Goal: Transaction & Acquisition: Obtain resource

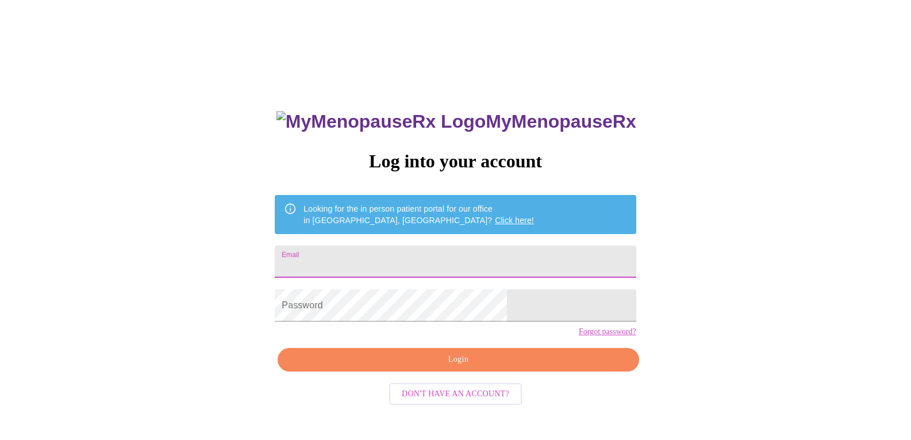
click at [474, 261] on input "Email" at bounding box center [455, 261] width 361 height 32
type input "[EMAIL_ADDRESS][DOMAIN_NAME]"
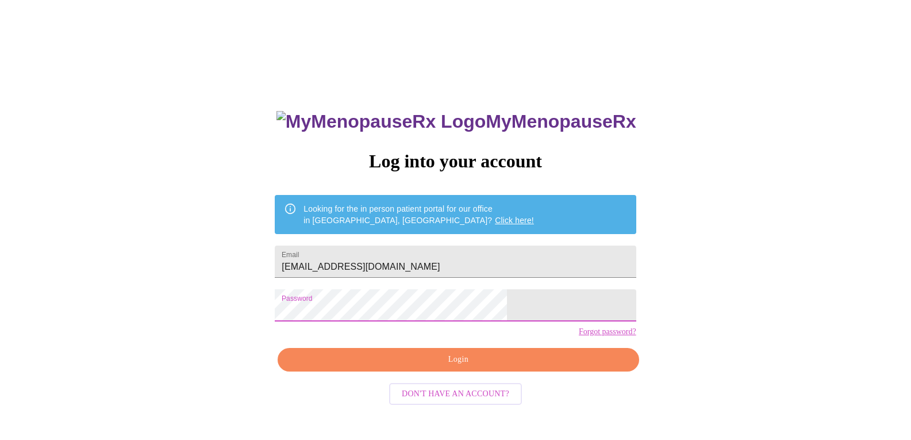
click at [432, 371] on button "Login" at bounding box center [458, 360] width 361 height 24
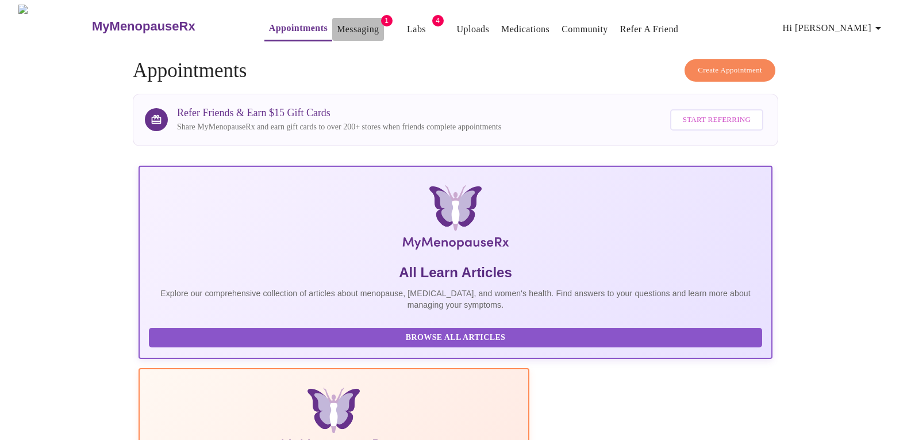
click at [337, 22] on link "Messaging" at bounding box center [358, 29] width 42 height 16
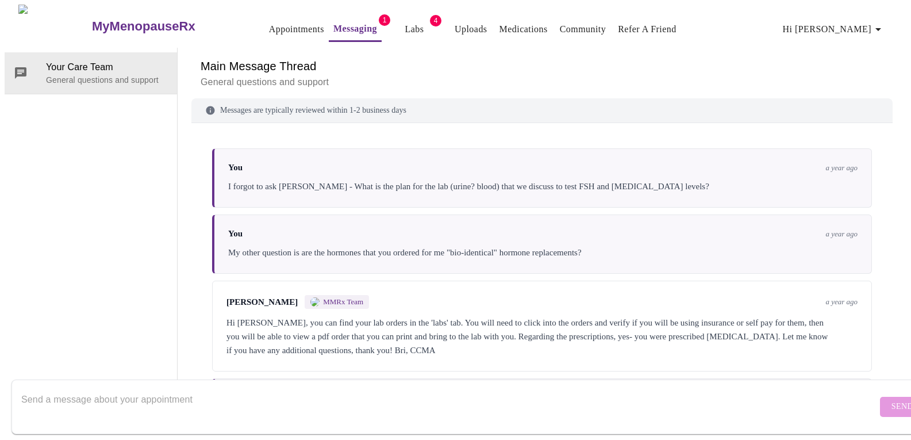
click at [405, 24] on link "Labs" at bounding box center [414, 29] width 19 height 16
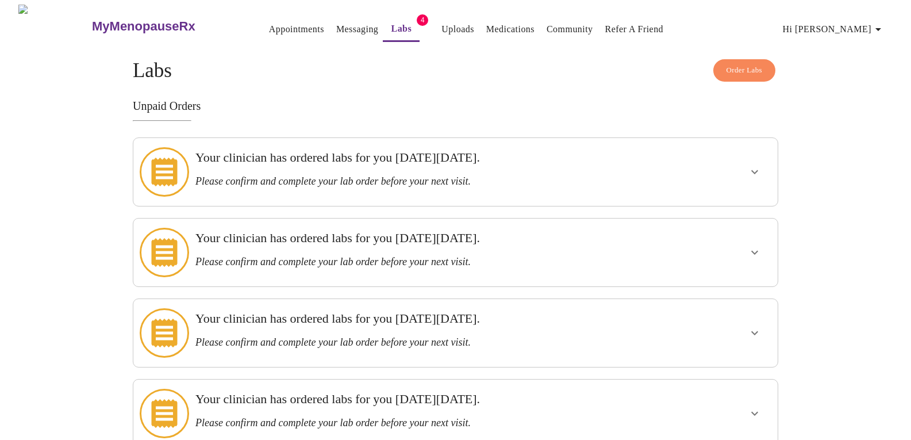
click at [682, 163] on div at bounding box center [720, 172] width 106 height 59
click at [735, 70] on span "Order Labs" at bounding box center [745, 70] width 36 height 13
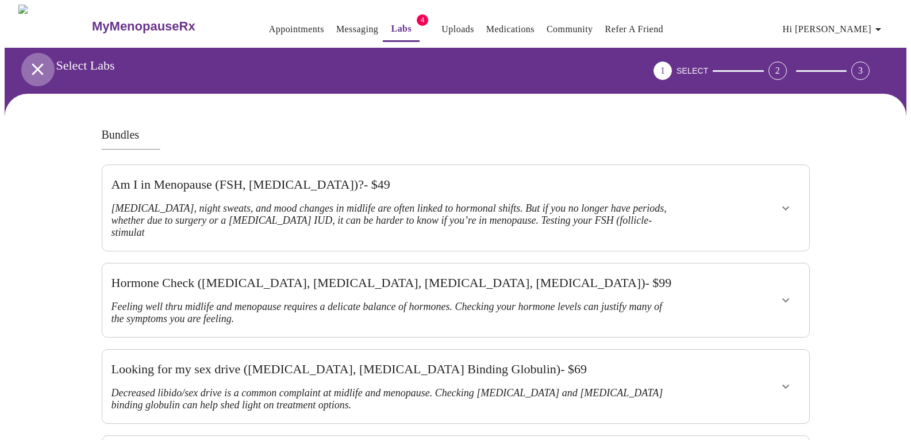
click at [34, 63] on icon "open drawer" at bounding box center [37, 68] width 11 height 11
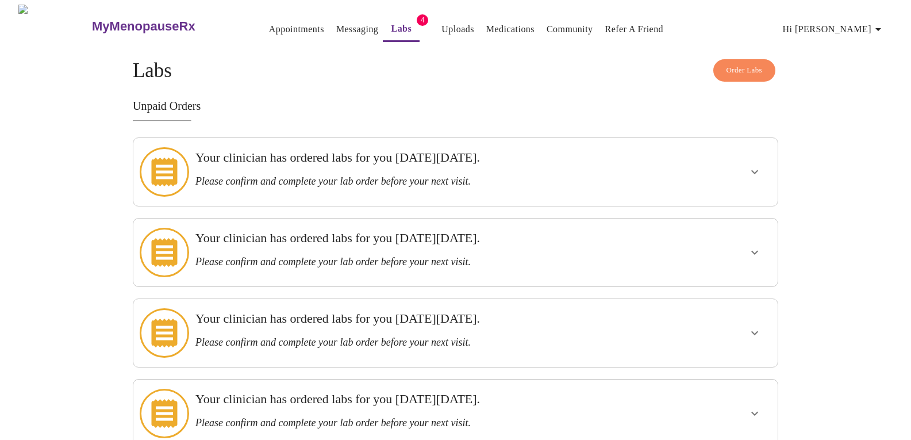
click at [757, 170] on icon "show more" at bounding box center [755, 172] width 14 height 14
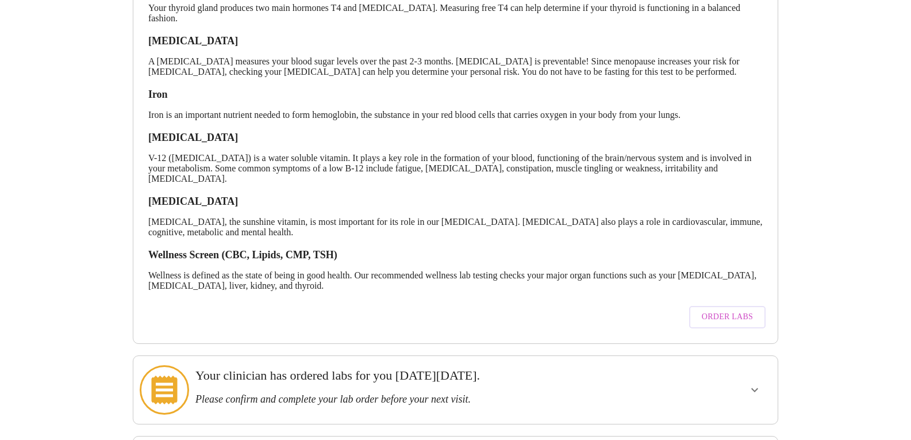
scroll to position [287, 0]
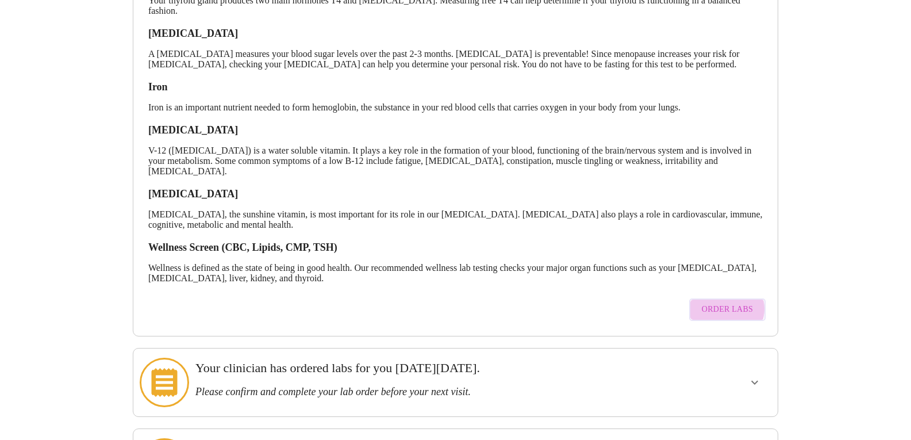
click at [727, 302] on span "Order Labs" at bounding box center [727, 309] width 51 height 14
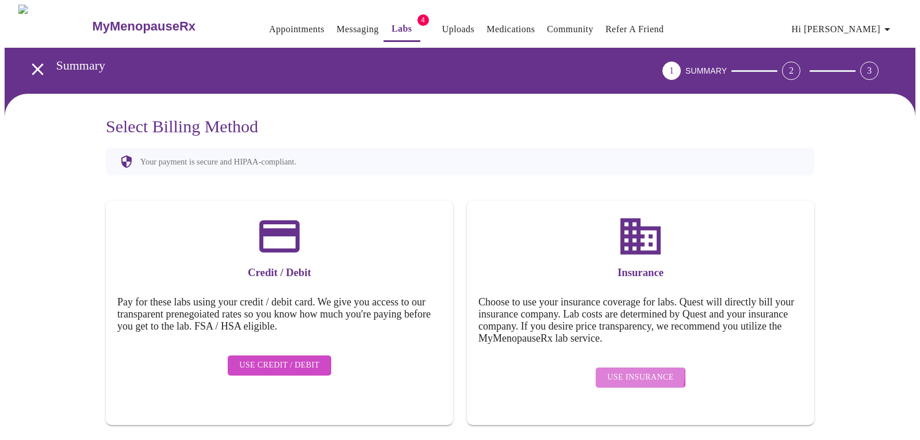
click at [623, 370] on span "Use Insurance" at bounding box center [640, 377] width 66 height 14
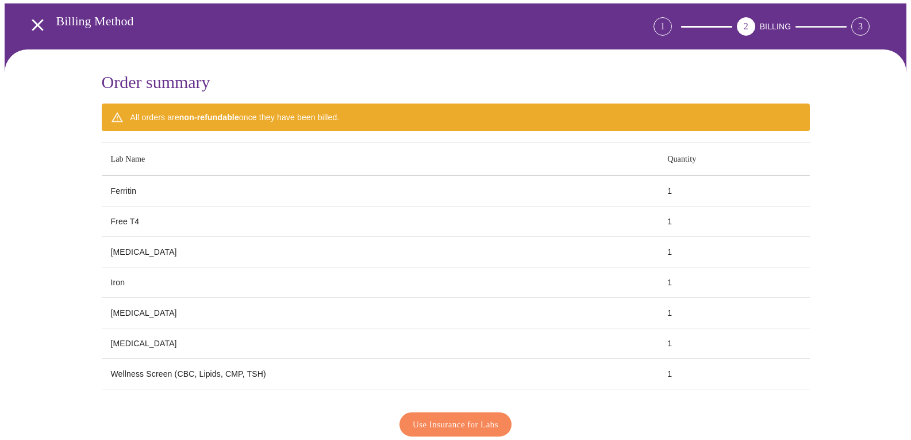
scroll to position [103, 0]
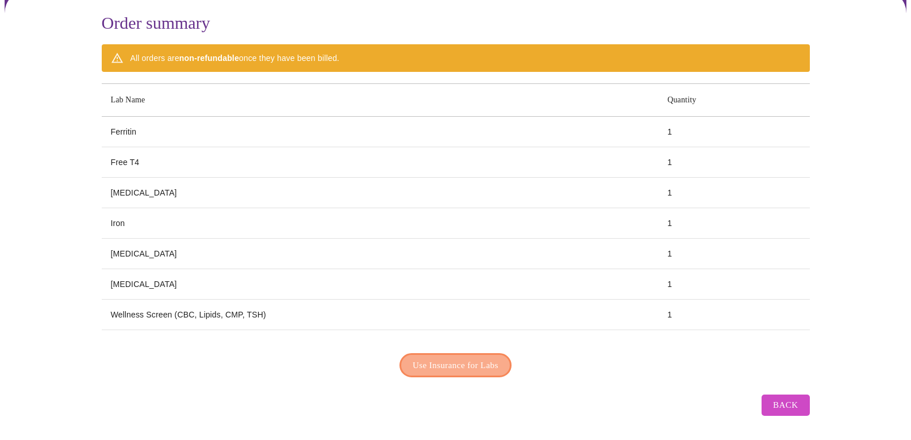
click at [470, 364] on span "Use Insurance for Labs" at bounding box center [456, 365] width 86 height 15
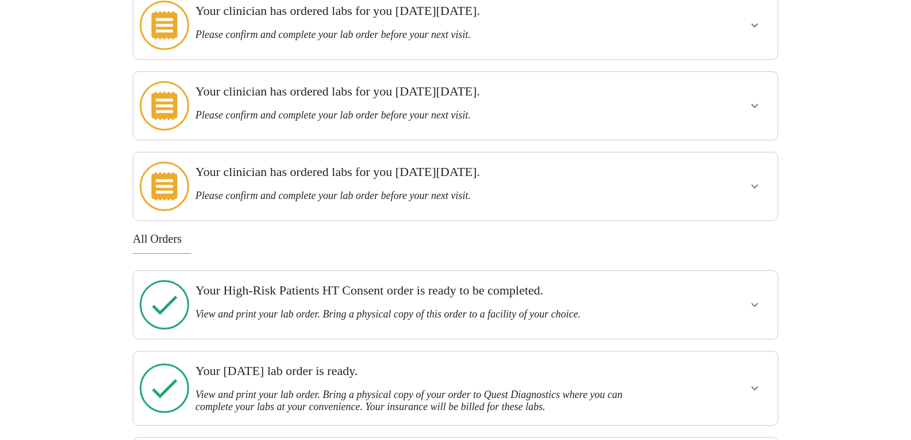
scroll to position [172, 0]
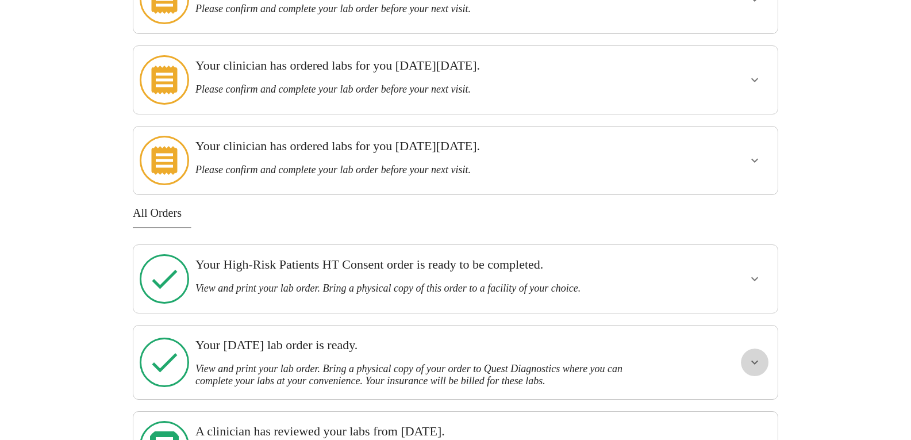
click at [750, 355] on icon "show more" at bounding box center [755, 362] width 14 height 14
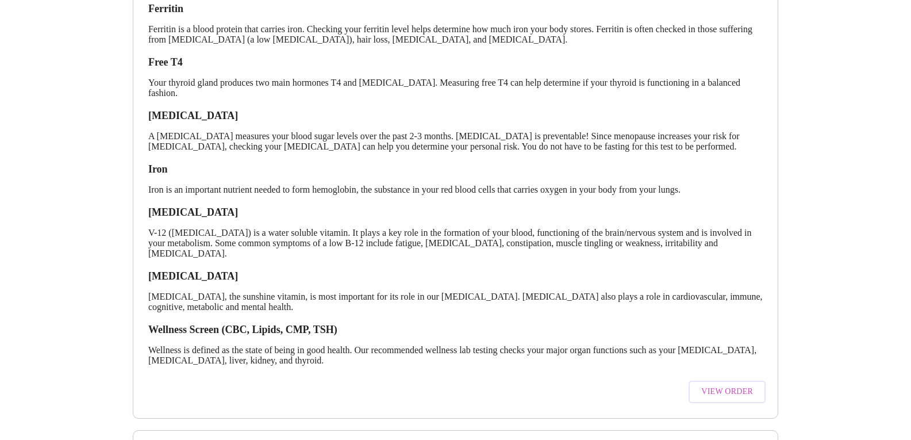
scroll to position [632, 0]
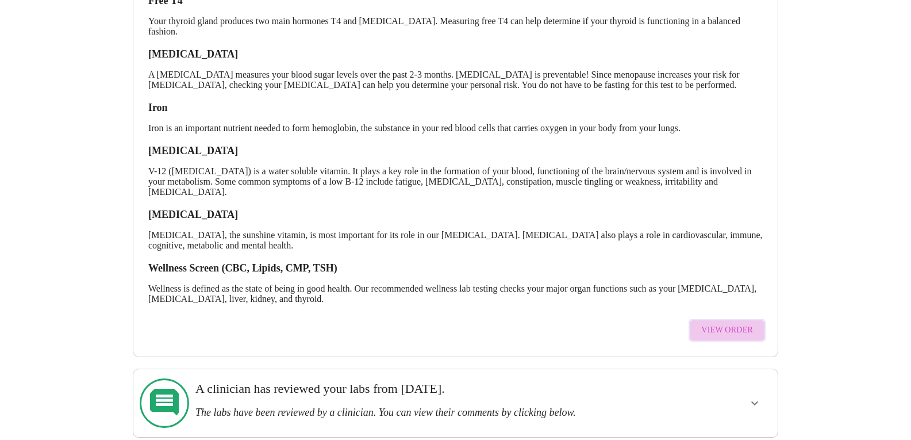
click at [747, 323] on span "View Order" at bounding box center [727, 330] width 52 height 14
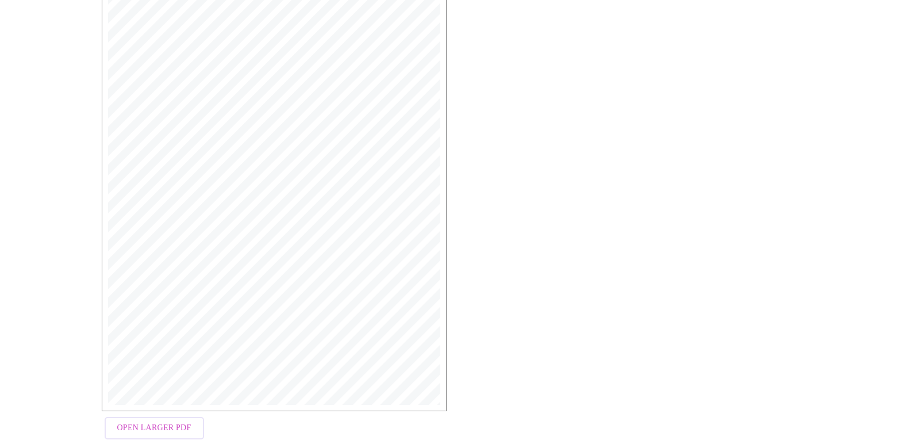
scroll to position [267, 0]
click at [154, 404] on span "Open Larger PDF" at bounding box center [154, 397] width 74 height 14
click at [159, 396] on span "Open Larger PDF" at bounding box center [154, 397] width 74 height 14
